Goal: Information Seeking & Learning: Learn about a topic

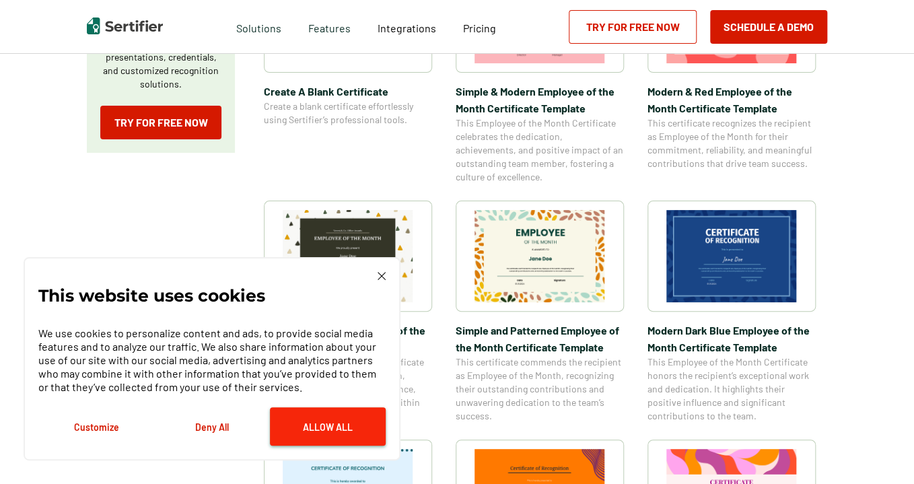
click at [315, 419] on button "Allow All" at bounding box center [328, 426] width 116 height 38
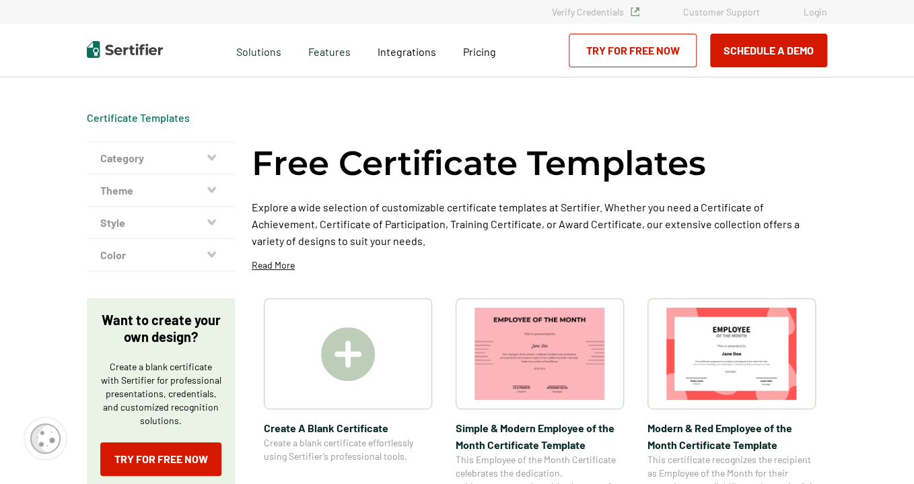
click at [215, 156] on icon "button" at bounding box center [211, 157] width 9 height 6
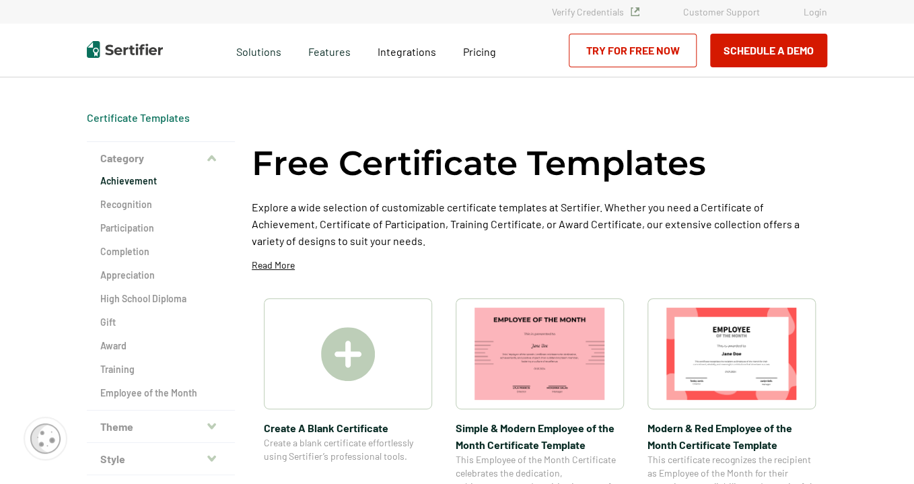
click at [154, 180] on h2 "Achievement" at bounding box center [160, 180] width 121 height 13
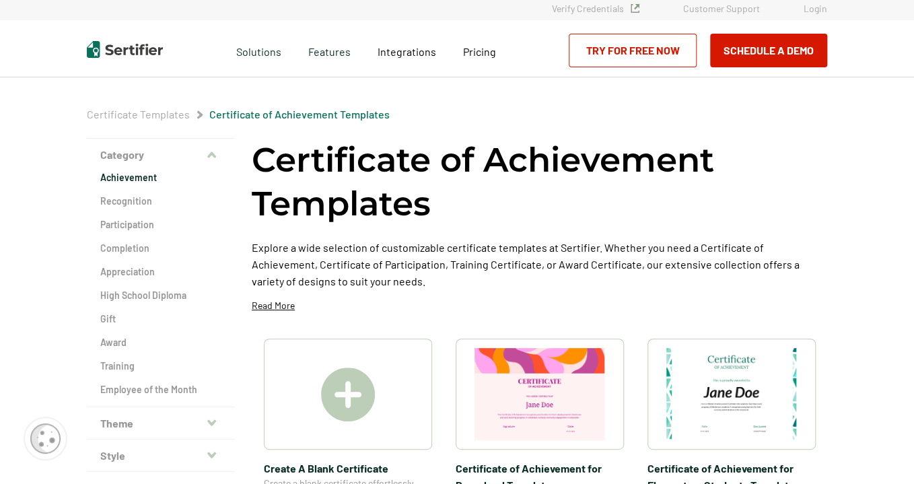
scroll to position [67, 0]
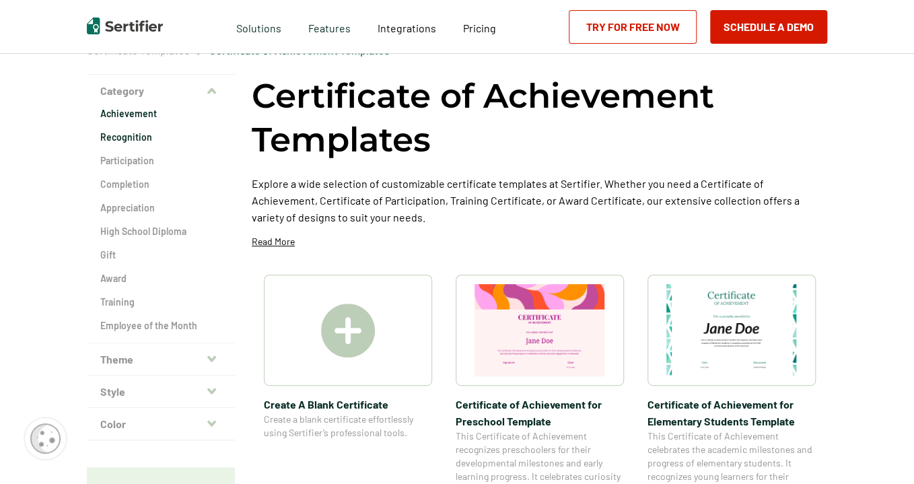
click at [114, 137] on h2 "Recognition" at bounding box center [160, 137] width 121 height 13
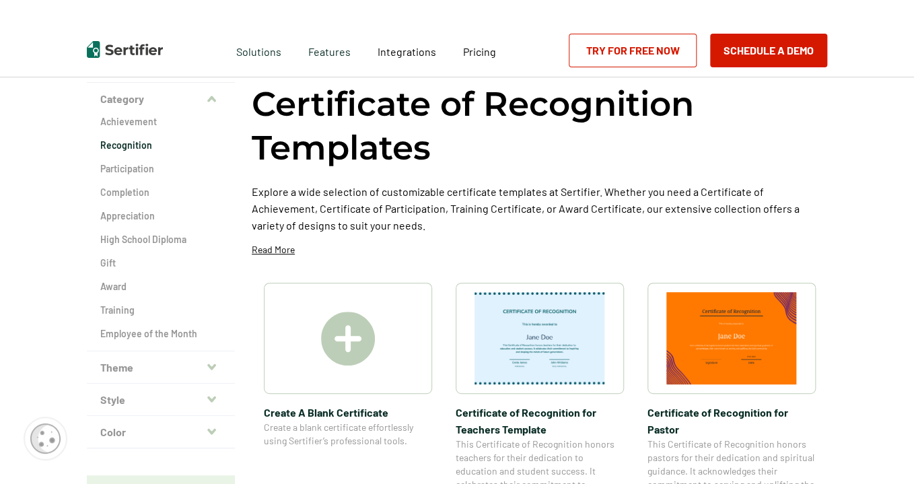
scroll to position [135, 0]
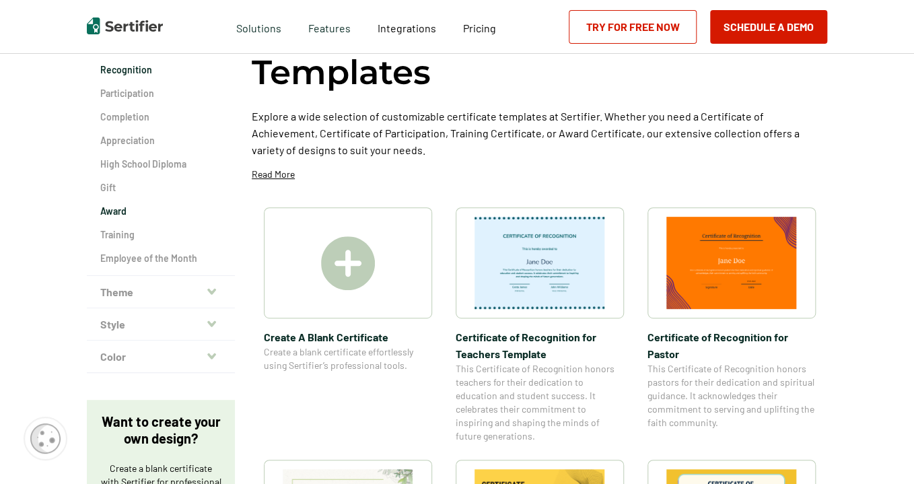
click at [111, 212] on h2 "Award" at bounding box center [160, 211] width 121 height 13
